Goal: Register for event/course

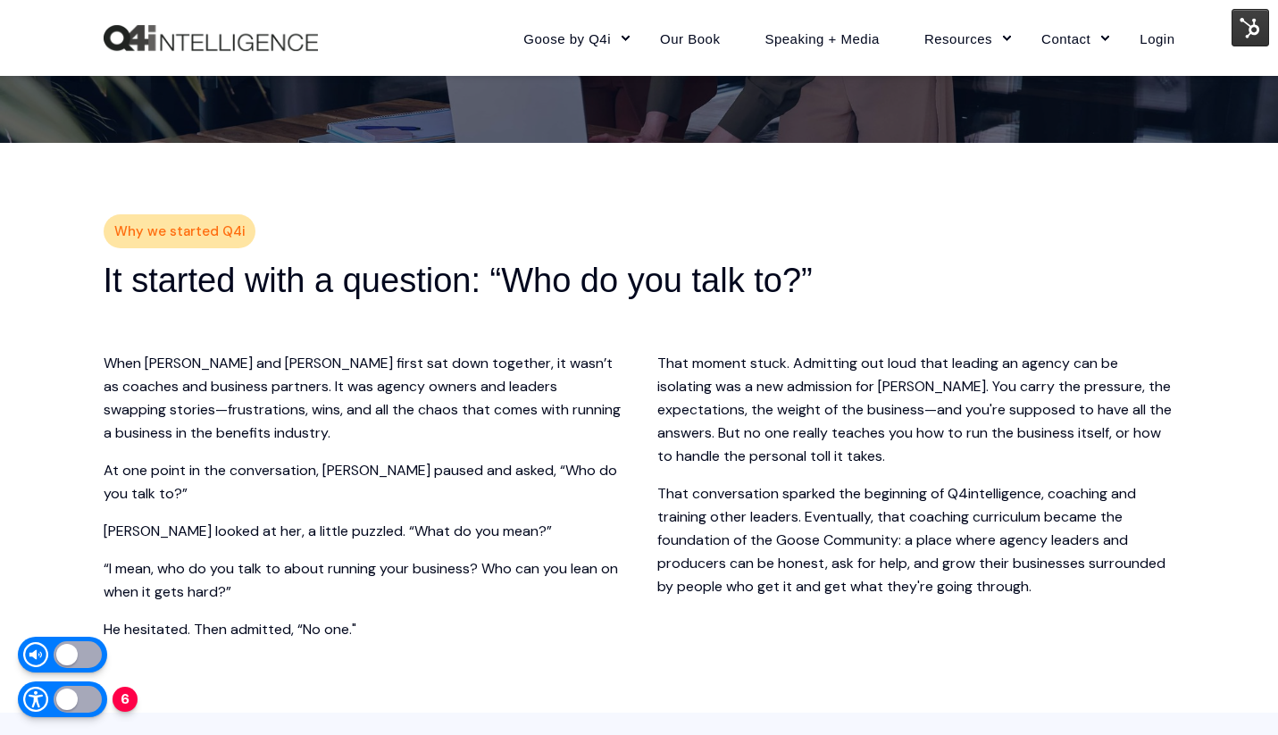
scroll to position [325, 0]
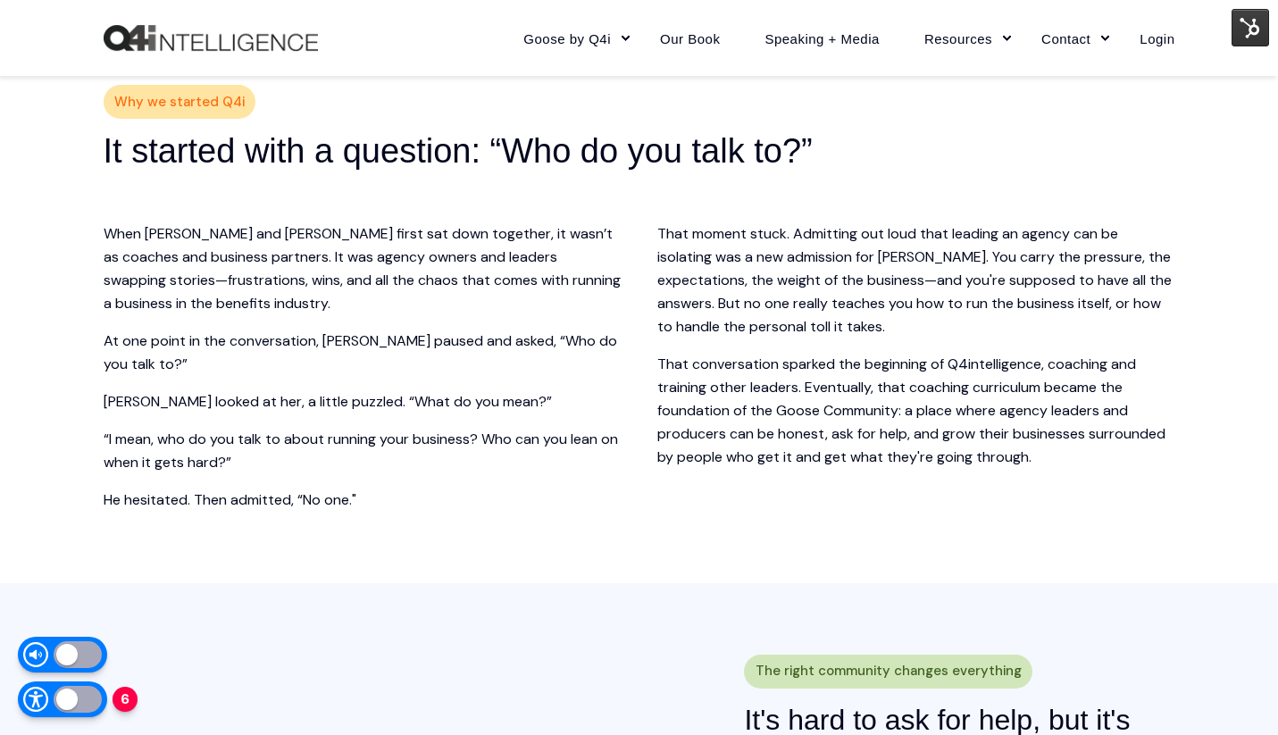
scroll to position [457, 0]
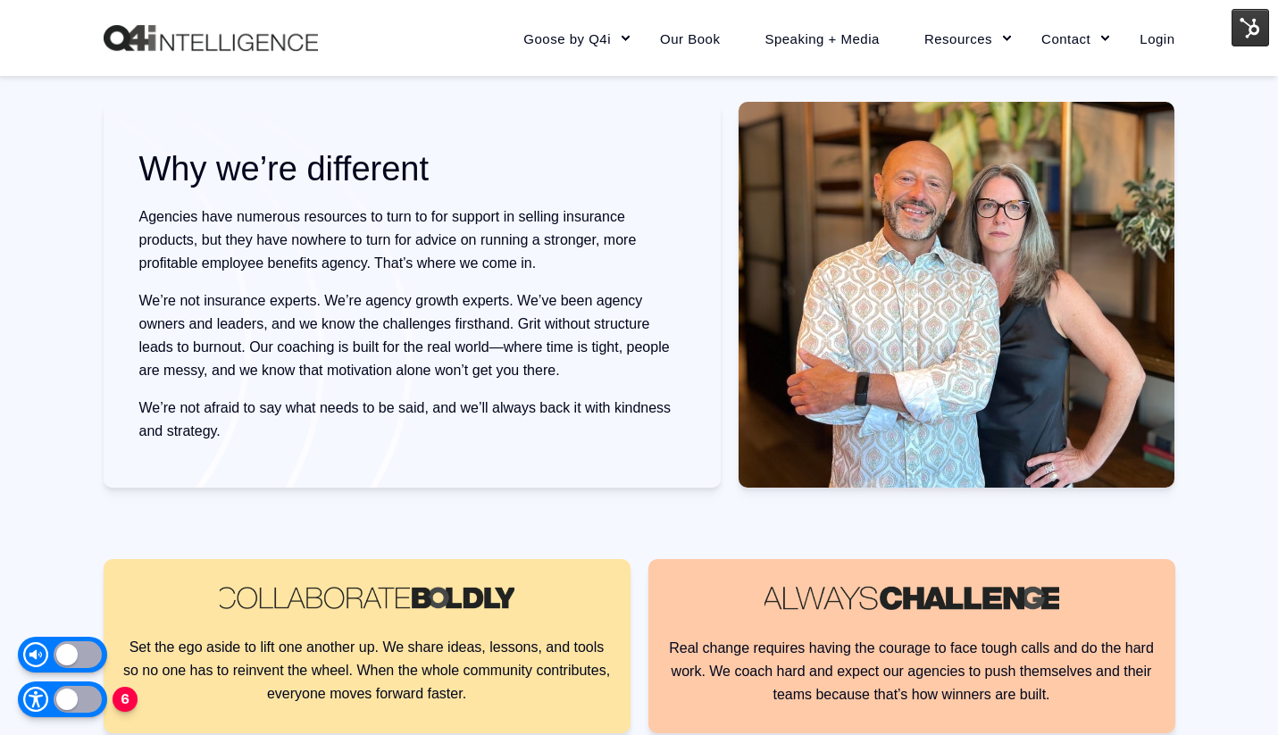
scroll to position [1495, 0]
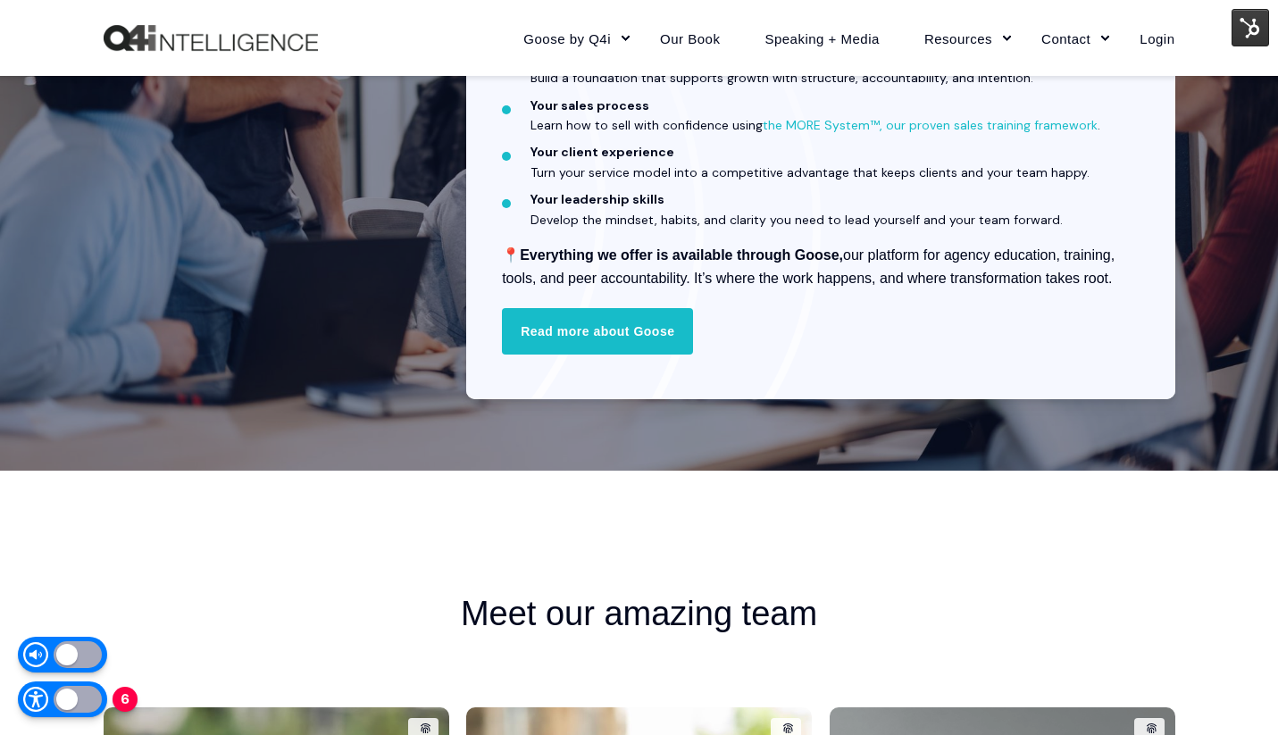
scroll to position [2985, 0]
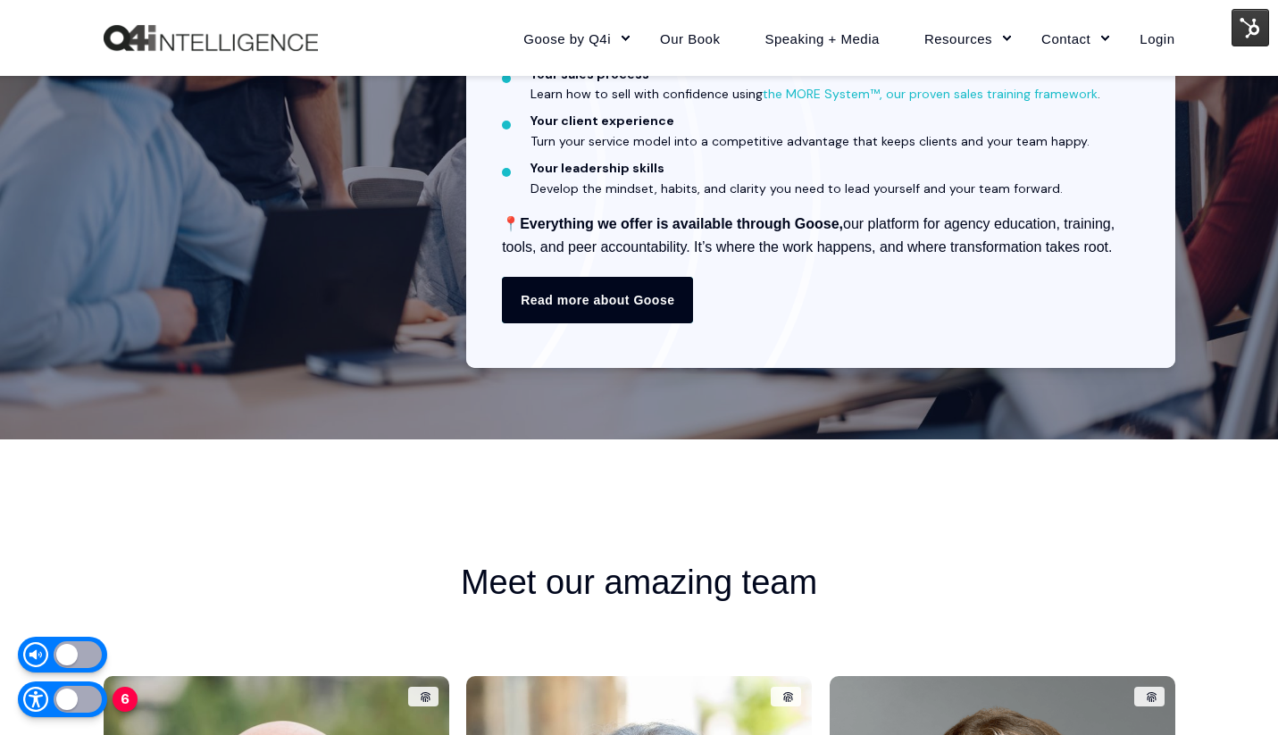
click at [600, 300] on link "Read more about Goose" at bounding box center [597, 300] width 191 height 46
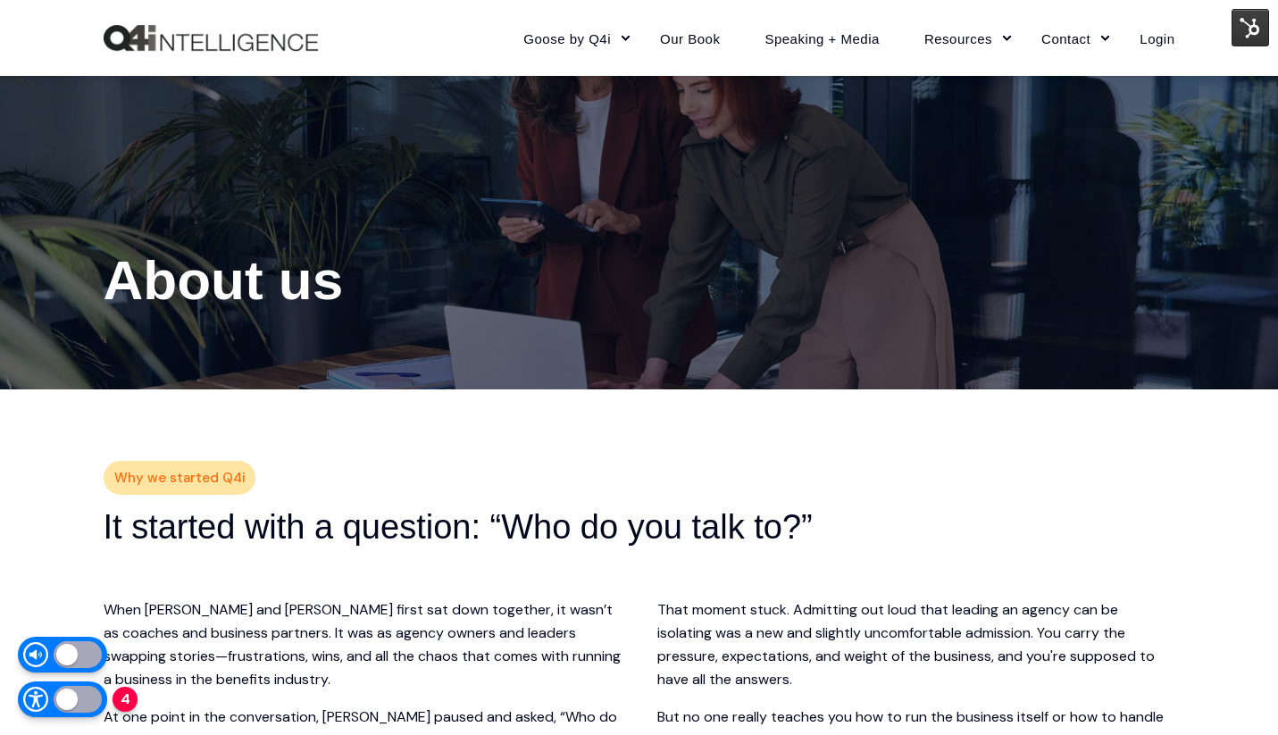
scroll to position [0, 0]
